Goal: Information Seeking & Learning: Learn about a topic

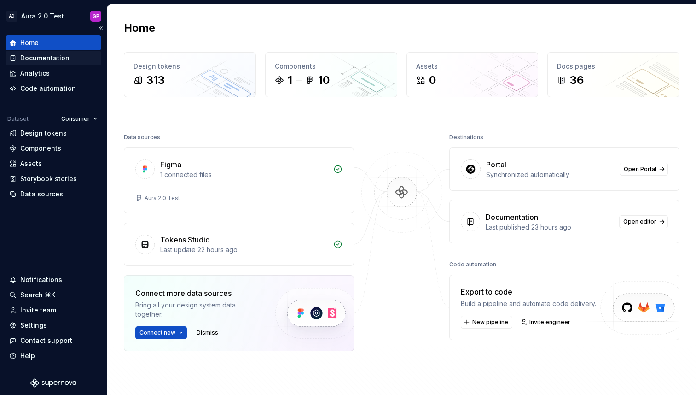
click at [32, 56] on div "Documentation" at bounding box center [44, 57] width 49 height 9
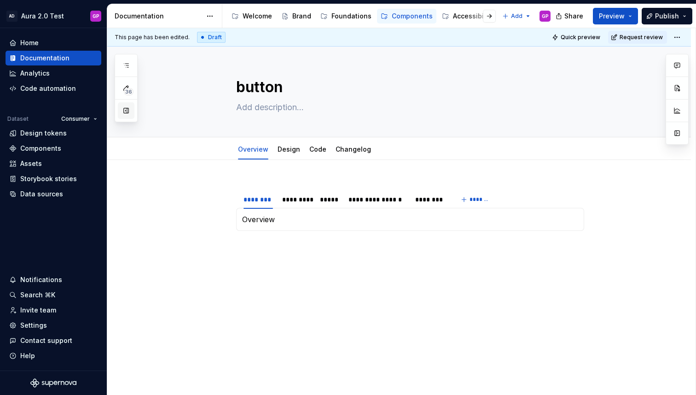
click at [126, 113] on button "button" at bounding box center [126, 110] width 17 height 17
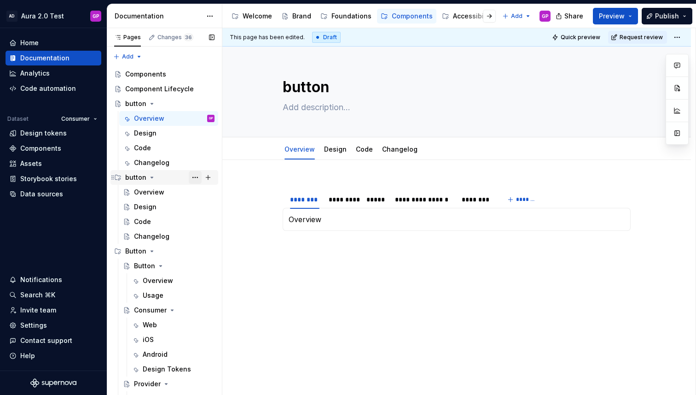
click at [195, 176] on button "Page tree" at bounding box center [195, 177] width 13 height 13
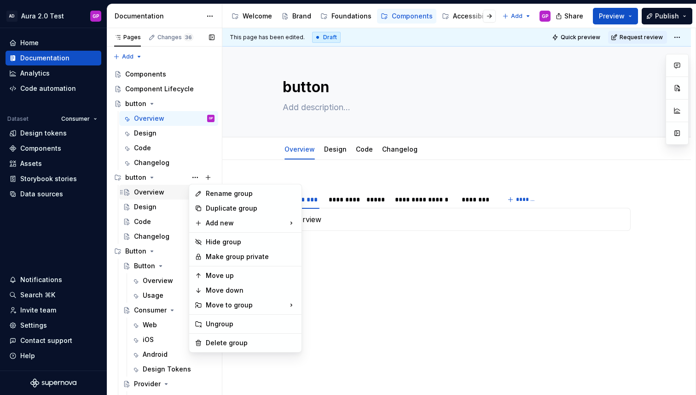
click at [142, 191] on div "Pages Changes 36 Add Accessibility guide for tree Page tree. Navigate the tree …" at bounding box center [164, 213] width 115 height 371
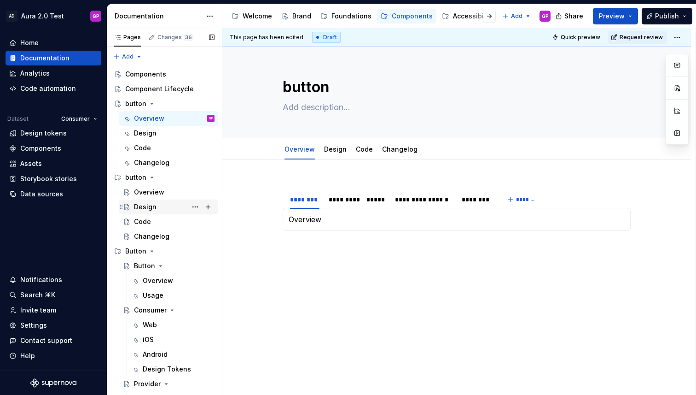
click at [140, 210] on div "Design" at bounding box center [145, 206] width 23 height 9
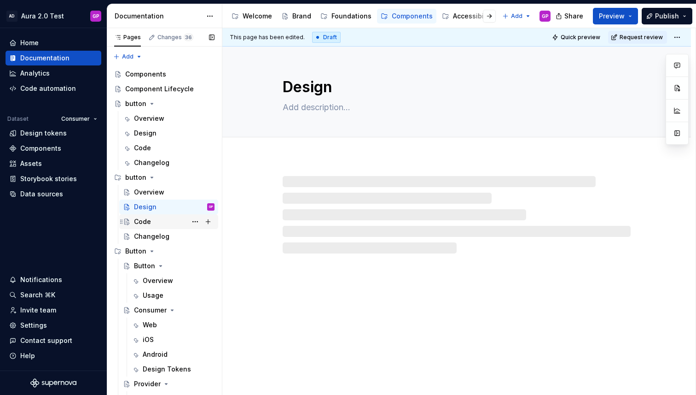
click at [143, 222] on div "Code" at bounding box center [142, 221] width 17 height 9
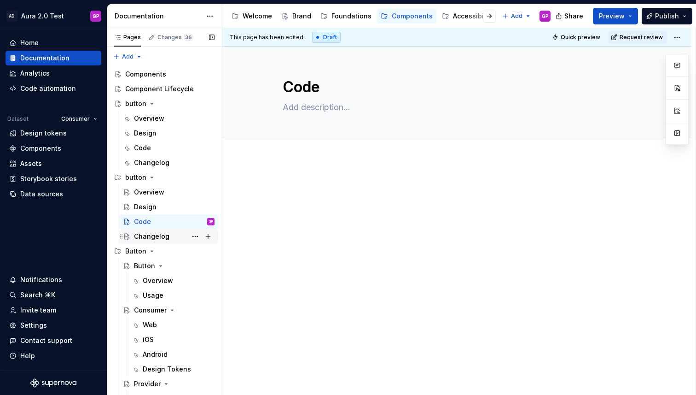
click at [144, 238] on div "Changelog" at bounding box center [151, 236] width 35 height 9
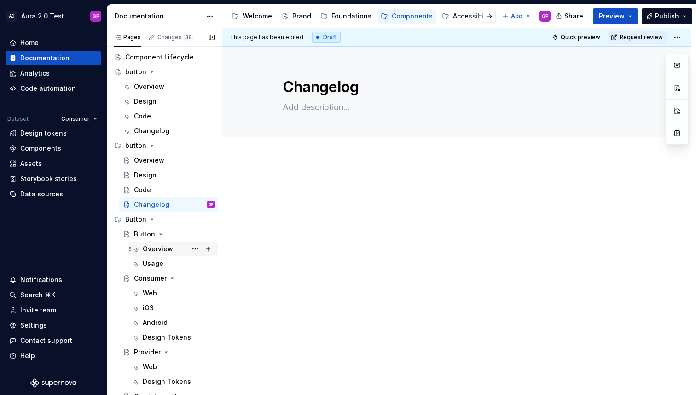
click at [155, 248] on div "Overview" at bounding box center [158, 248] width 30 height 9
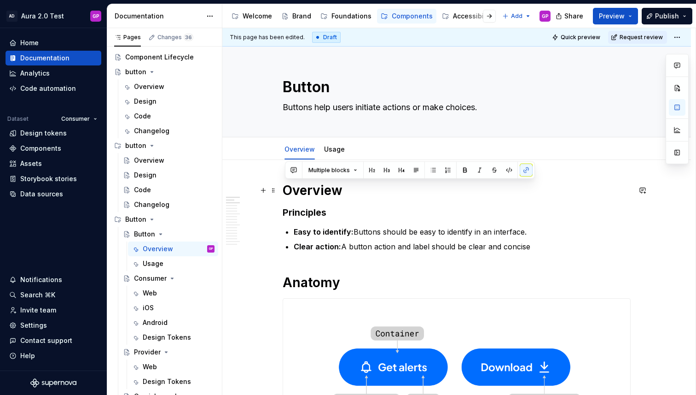
drag, startPoint x: 580, startPoint y: 245, endPoint x: 285, endPoint y: 191, distance: 299.7
copy div "**********"
click at [138, 84] on div "Overview" at bounding box center [149, 86] width 30 height 9
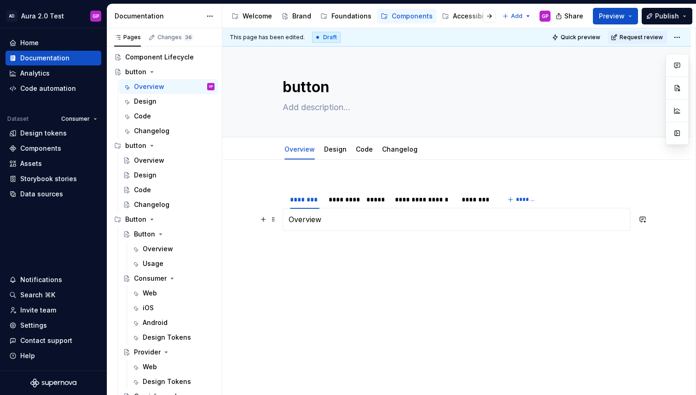
click at [299, 220] on p "Overview" at bounding box center [457, 219] width 336 height 11
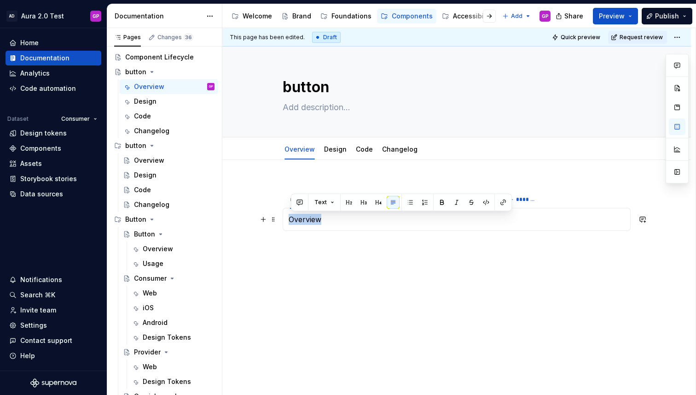
drag, startPoint x: 325, startPoint y: 220, endPoint x: 287, endPoint y: 220, distance: 37.3
click at [287, 220] on div "Overview" at bounding box center [457, 219] width 348 height 23
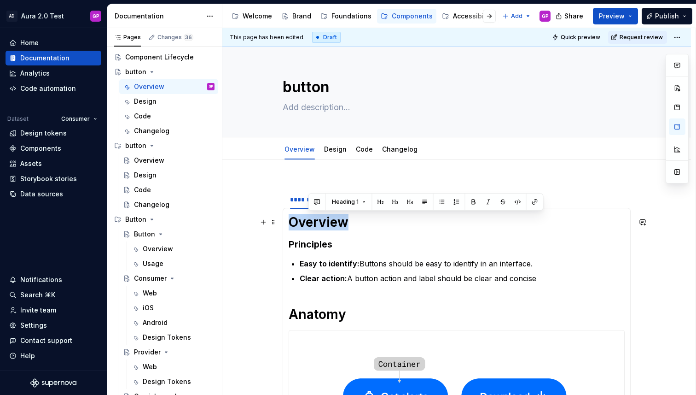
drag, startPoint x: 355, startPoint y: 222, endPoint x: 295, endPoint y: 222, distance: 59.4
click at [295, 222] on h1 "Overview" at bounding box center [457, 222] width 336 height 17
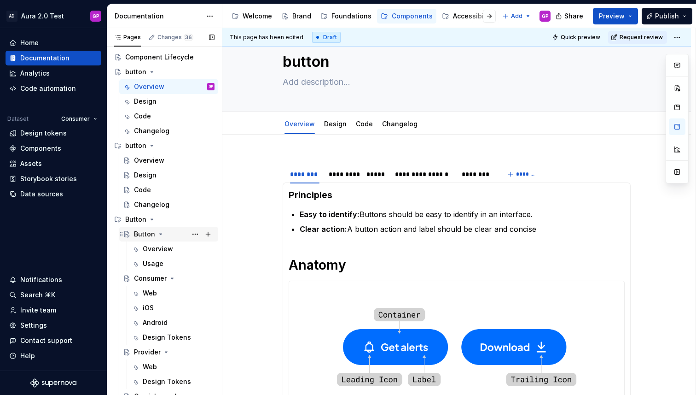
scroll to position [43, 0]
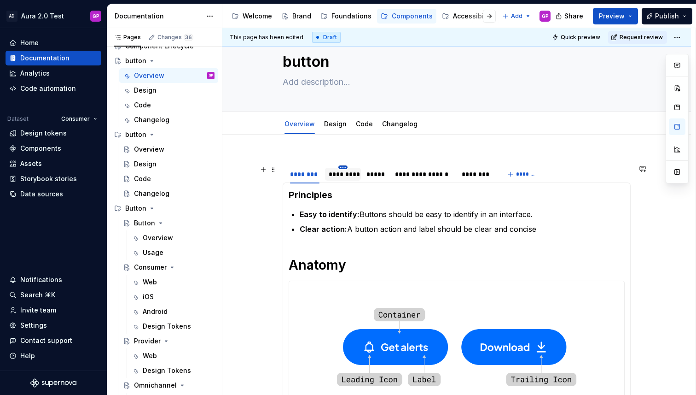
click at [345, 166] on html "AD Aura 2.0 Test GP Home Documentation Analytics Code automation Dataset Consum…" at bounding box center [348, 197] width 696 height 395
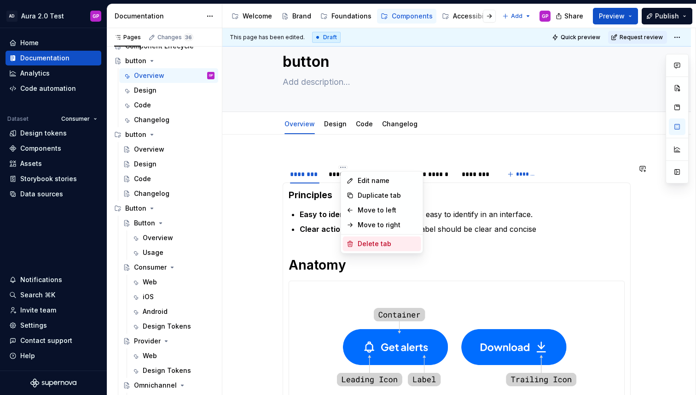
click at [368, 246] on div "Delete tab" at bounding box center [388, 243] width 60 height 9
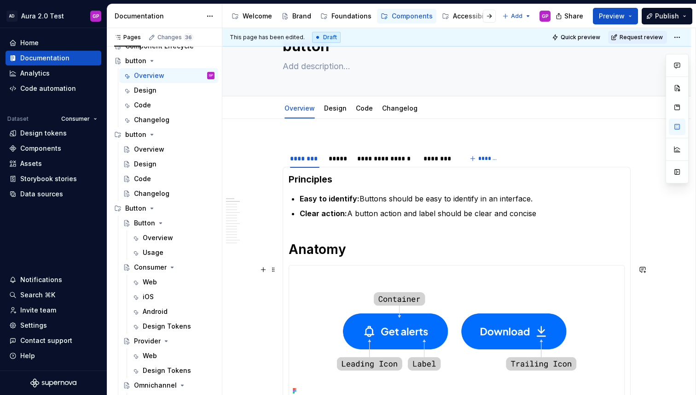
scroll to position [0, 0]
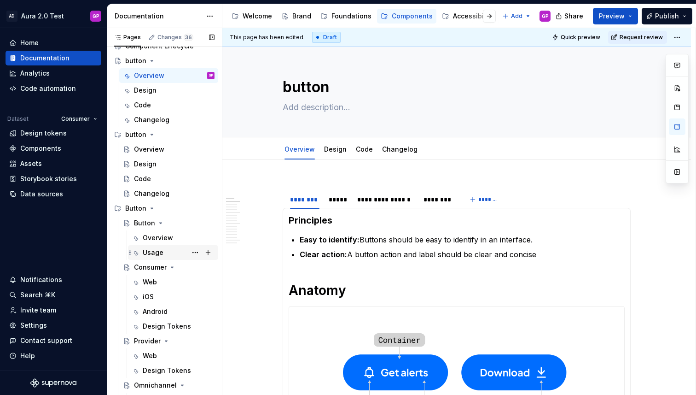
click at [153, 253] on div "Usage" at bounding box center [153, 252] width 21 height 9
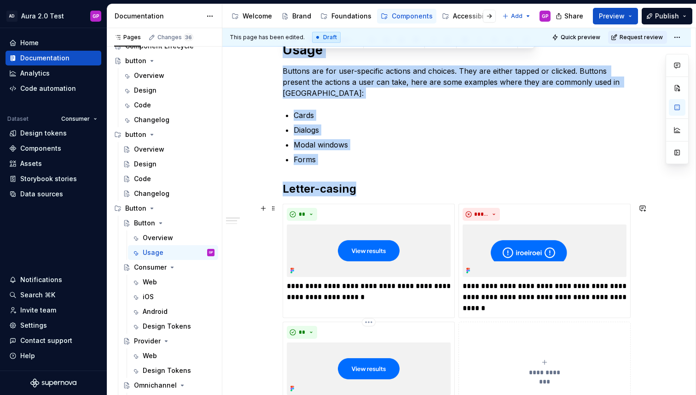
scroll to position [458, 0]
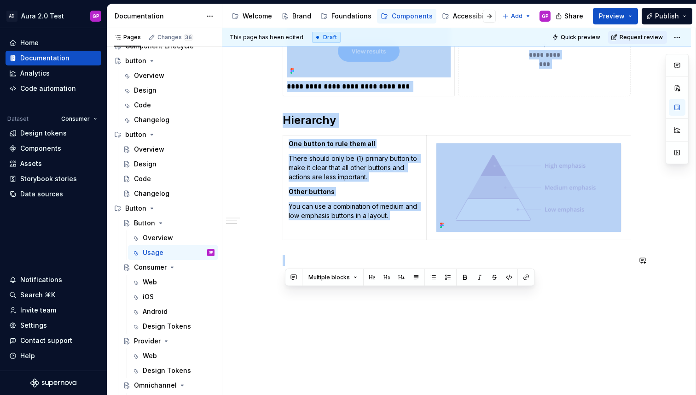
drag, startPoint x: 286, startPoint y: 100, endPoint x: 634, endPoint y: 246, distance: 377.8
click at [634, 246] on div "**********" at bounding box center [456, 48] width 469 height 693
copy div "**********"
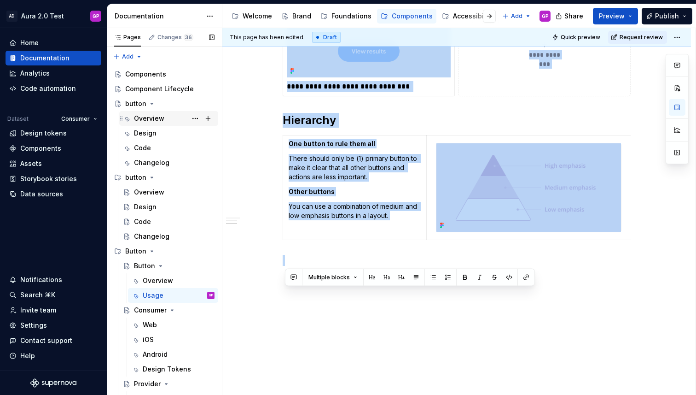
click at [142, 119] on div "Overview" at bounding box center [149, 118] width 30 height 9
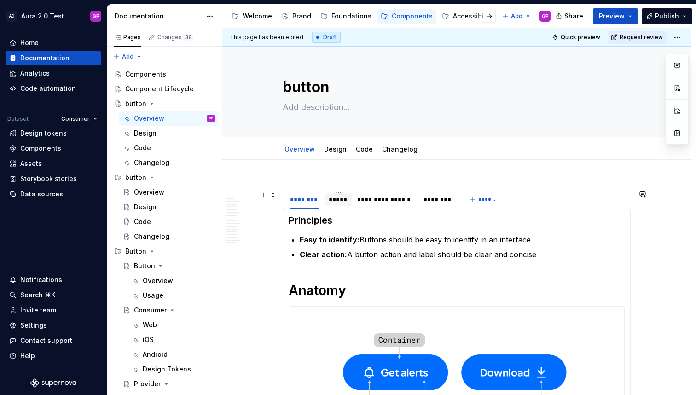
click at [339, 205] on div "*****" at bounding box center [338, 199] width 27 height 13
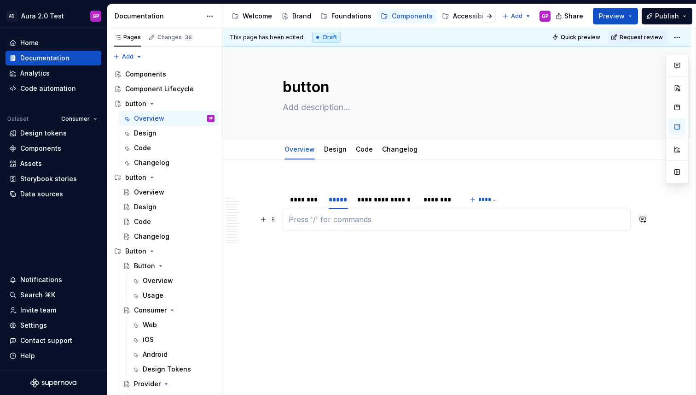
click at [296, 221] on p at bounding box center [457, 219] width 336 height 11
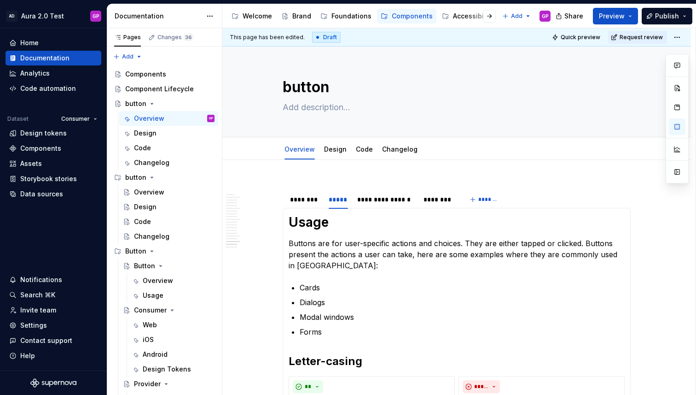
scroll to position [2, 0]
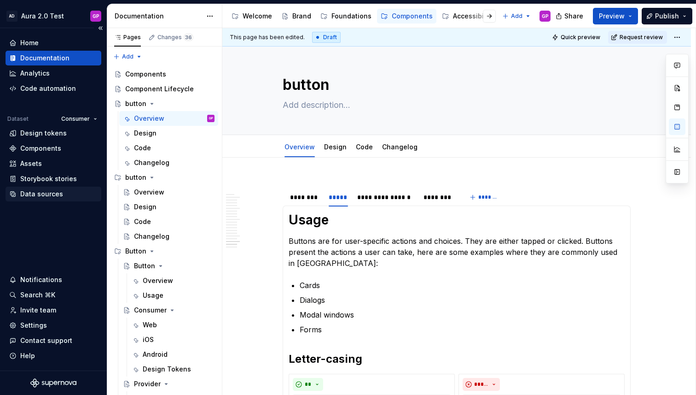
click at [37, 195] on div "Data sources" at bounding box center [41, 193] width 43 height 9
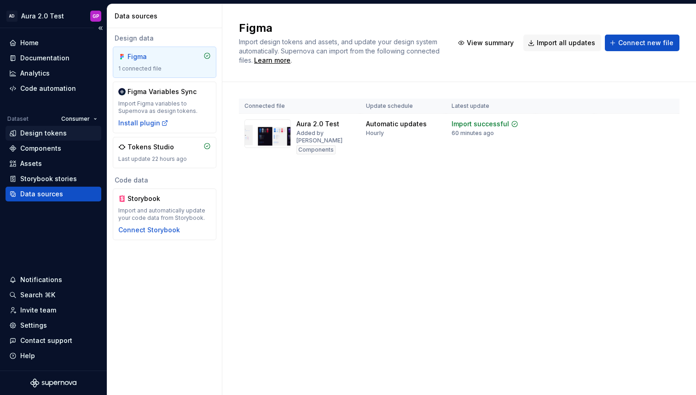
click at [29, 134] on div "Design tokens" at bounding box center [43, 133] width 47 height 9
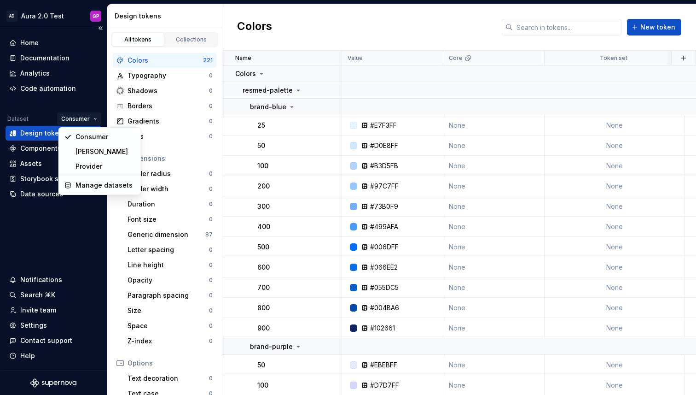
click at [86, 117] on html "AD Aura 2.0 Test GP Home Documentation Analytics Code automation Dataset Consum…" at bounding box center [348, 197] width 696 height 395
click at [91, 155] on div "[PERSON_NAME]" at bounding box center [106, 151] width 60 height 9
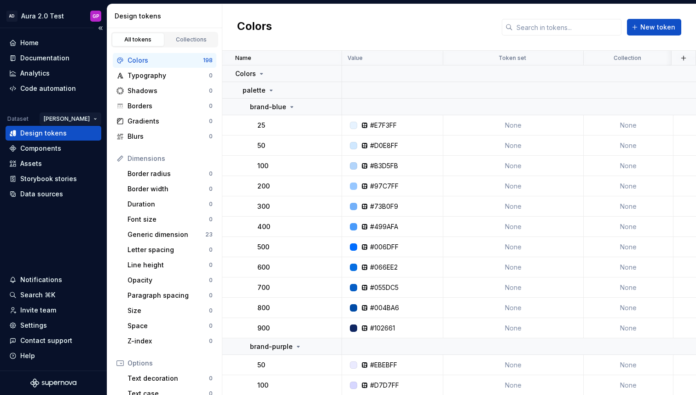
click at [86, 119] on html "AD Aura 2.0 Test GP Home Documentation Analytics Code automation Dataset [PERSO…" at bounding box center [348, 197] width 696 height 395
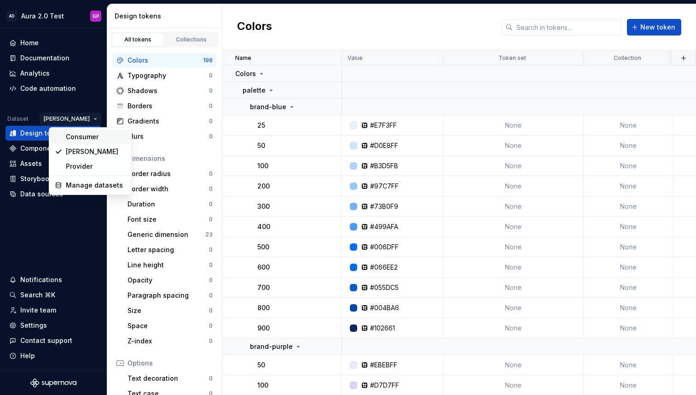
click at [87, 137] on div "Consumer" at bounding box center [96, 136] width 60 height 9
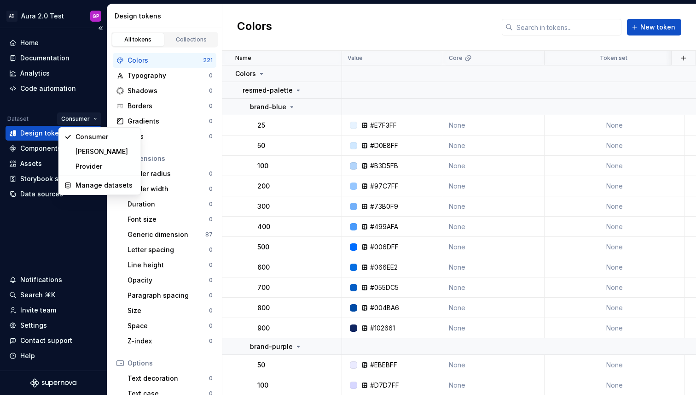
click at [89, 119] on html "AD Aura 2.0 Test GP Home Documentation Analytics Code automation Dataset Consum…" at bounding box center [348, 197] width 696 height 395
click at [89, 164] on div "Provider" at bounding box center [106, 166] width 60 height 9
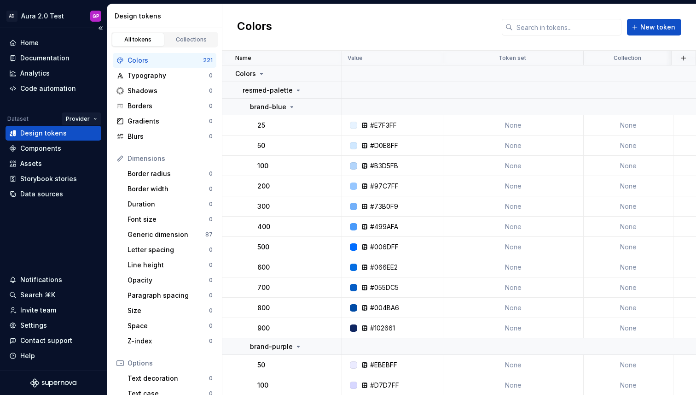
click at [91, 118] on html "AD Aura 2.0 Test GP Home Documentation Analytics Code automation Dataset Provid…" at bounding box center [348, 197] width 696 height 395
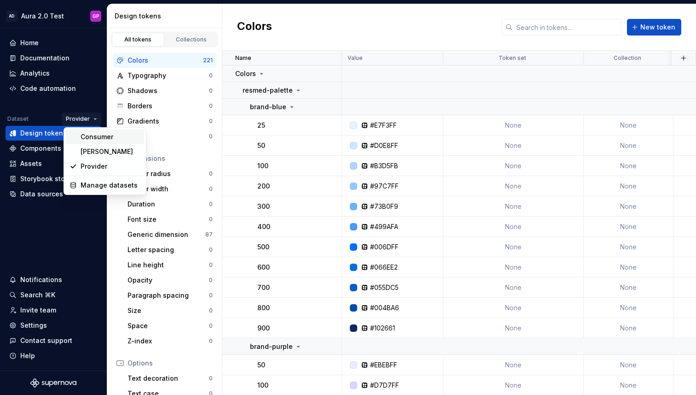
click at [85, 135] on div "Consumer" at bounding box center [111, 136] width 60 height 9
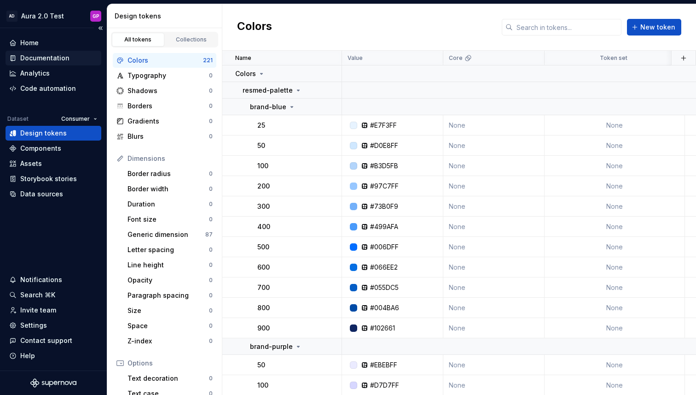
click at [32, 56] on div "Documentation" at bounding box center [44, 57] width 49 height 9
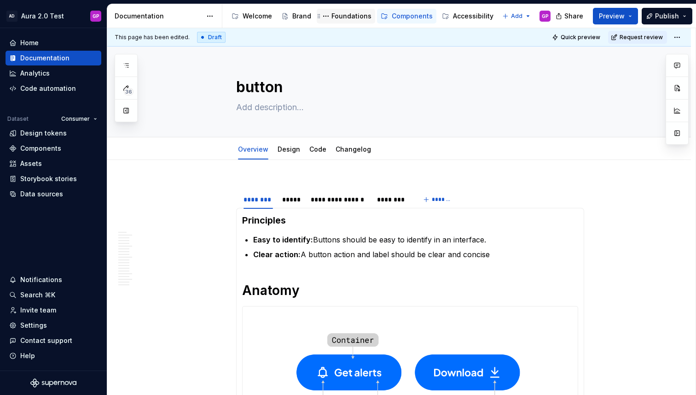
click at [344, 18] on div "Foundations" at bounding box center [352, 16] width 40 height 9
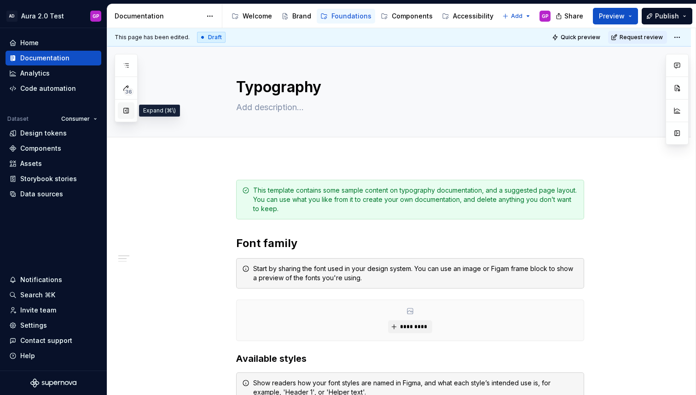
click at [125, 111] on button "button" at bounding box center [126, 110] width 17 height 17
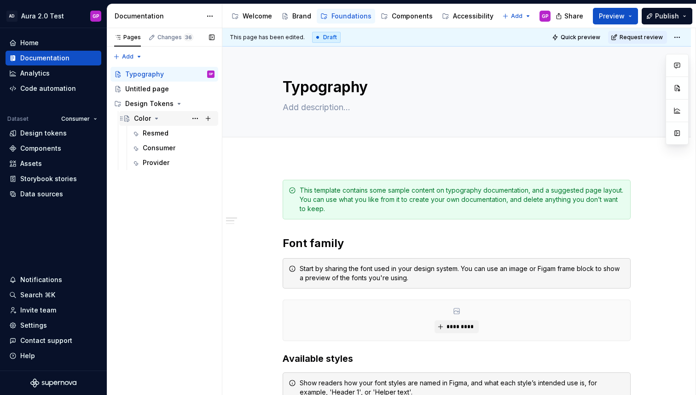
click at [142, 117] on div "Color" at bounding box center [142, 118] width 17 height 9
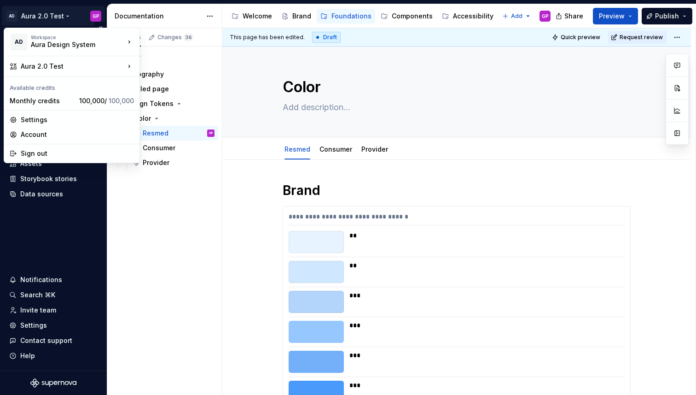
click at [42, 14] on html "AD Aura 2.0 Test GP Home Documentation Analytics Code automation Dataset Consum…" at bounding box center [348, 197] width 696 height 395
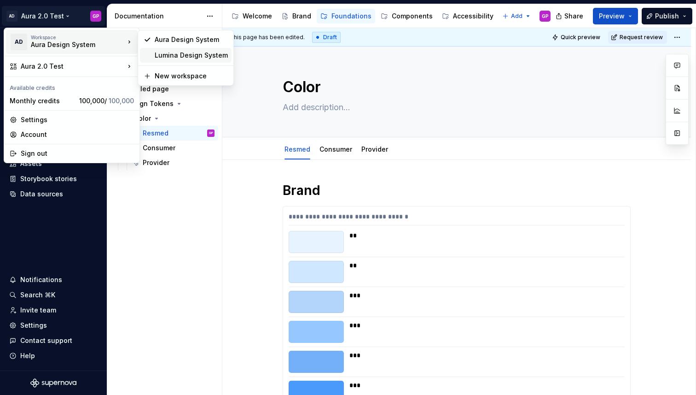
click at [177, 54] on div "Lumina Design System" at bounding box center [191, 55] width 73 height 9
type textarea "*"
